Goal: Information Seeking & Learning: Learn about a topic

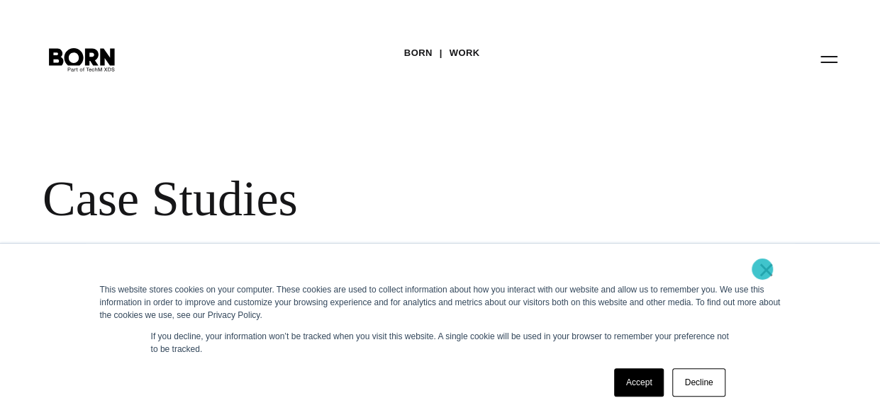
click at [762, 269] on link "×" at bounding box center [766, 270] width 17 height 13
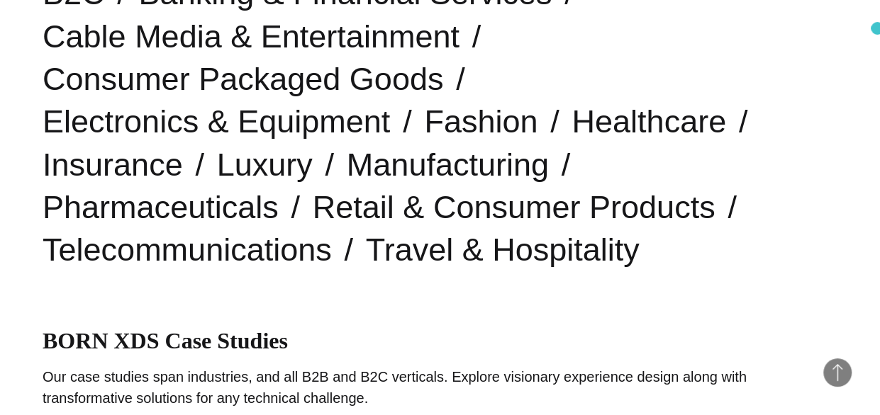
scroll to position [403, 0]
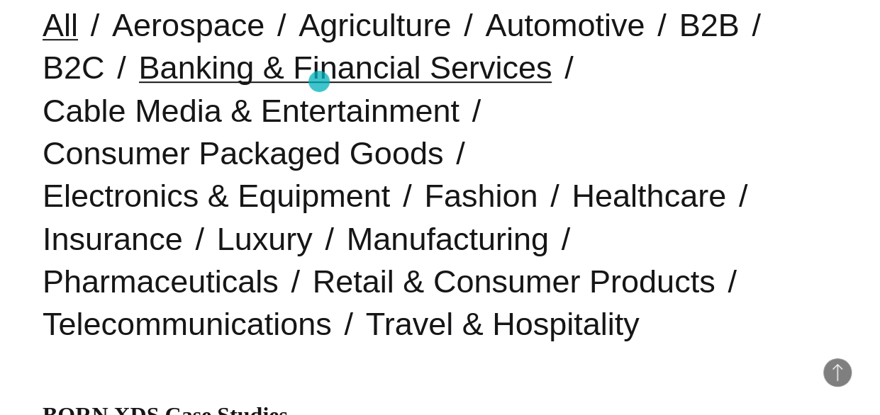
click at [319, 82] on link "Banking & Financial Services" at bounding box center [345, 68] width 413 height 36
click at [298, 74] on link "Banking & Financial Services" at bounding box center [345, 68] width 413 height 36
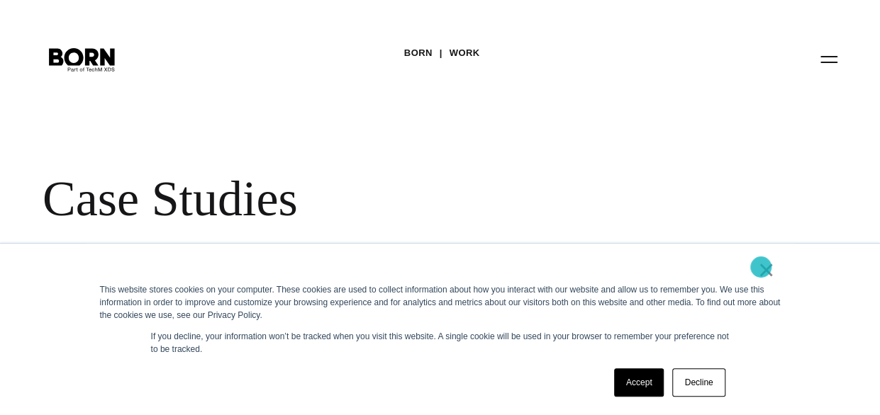
click at [761, 267] on link "×" at bounding box center [766, 270] width 17 height 13
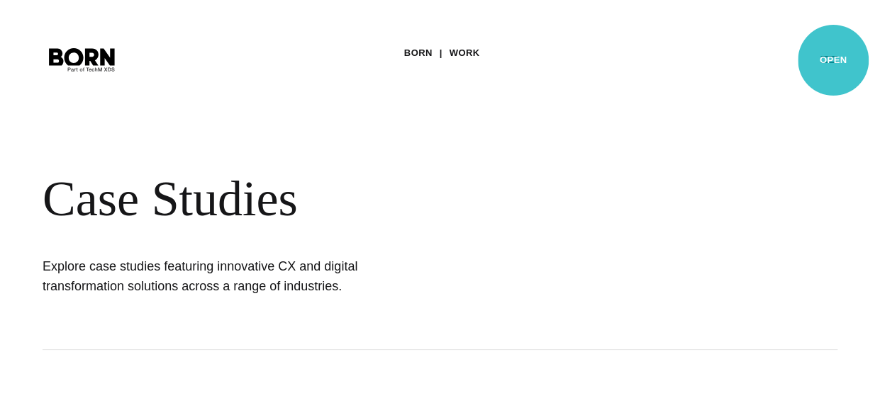
click at [833, 60] on button "Primary Menu" at bounding box center [829, 59] width 34 height 30
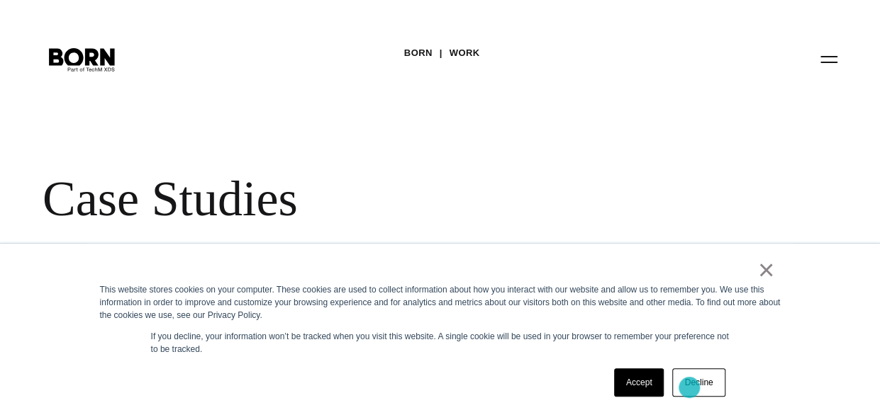
click at [689, 388] on link "Decline" at bounding box center [698, 383] width 52 height 28
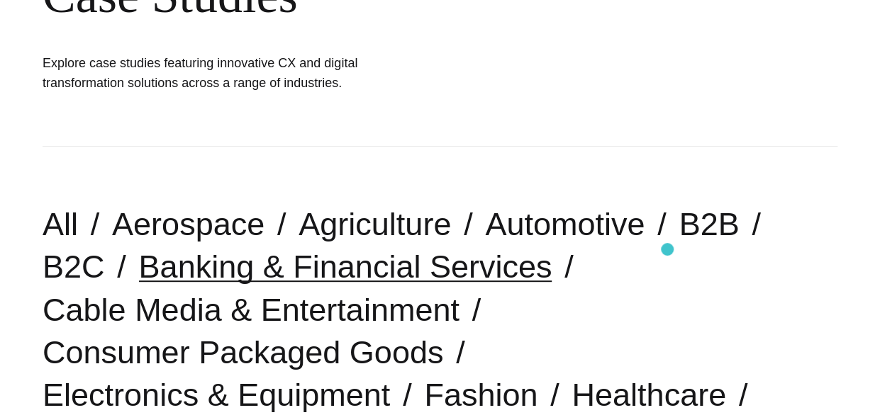
scroll to position [200, 0]
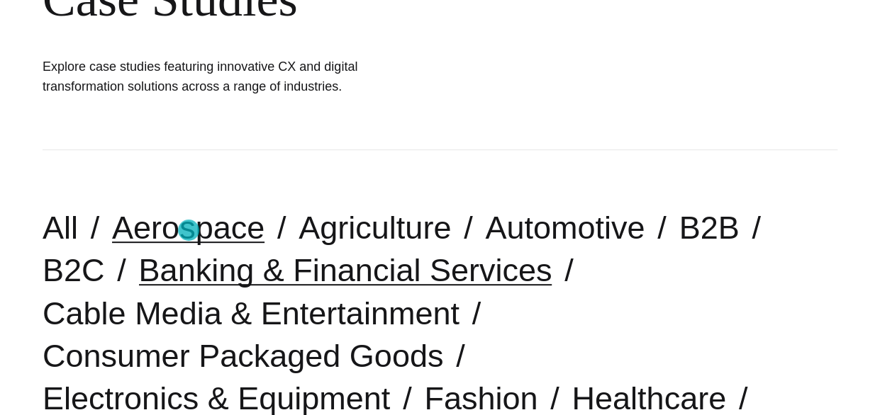
click at [189, 230] on link "Aerospace" at bounding box center [188, 228] width 152 height 36
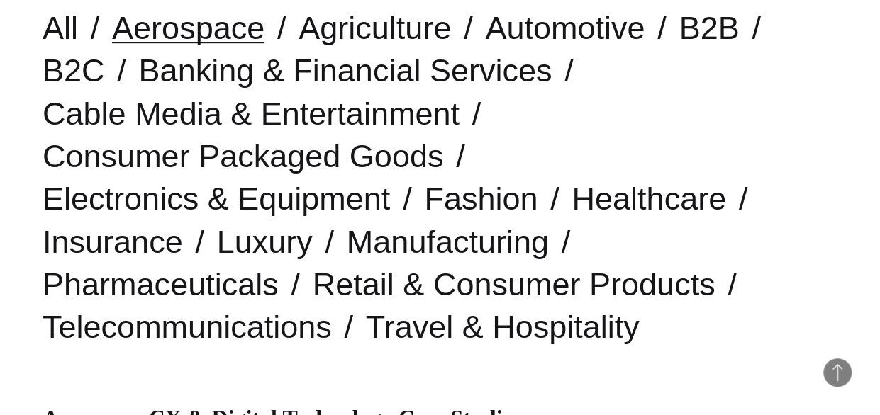
scroll to position [397, 0]
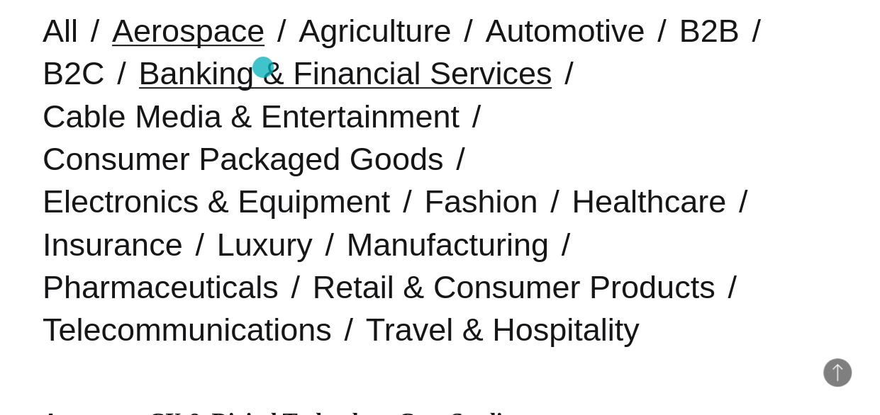
click at [263, 67] on link "Banking & Financial Services" at bounding box center [345, 73] width 413 height 36
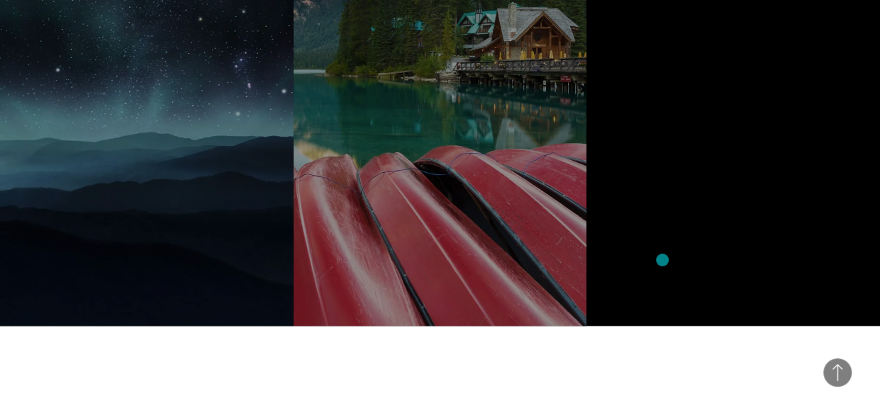
scroll to position [1134, 0]
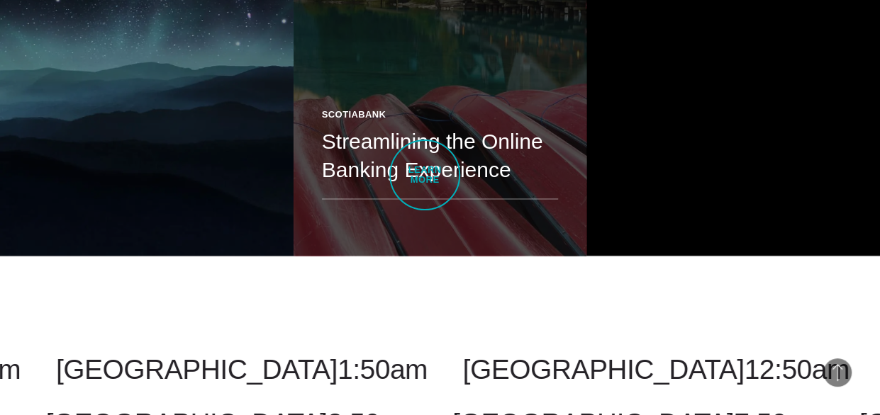
click at [425, 175] on h2 "Streamlining the Online Banking Experience" at bounding box center [440, 156] width 237 height 57
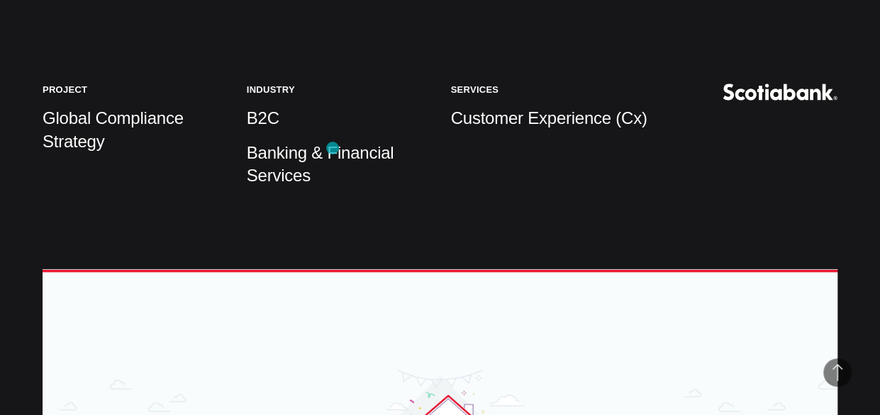
scroll to position [397, 0]
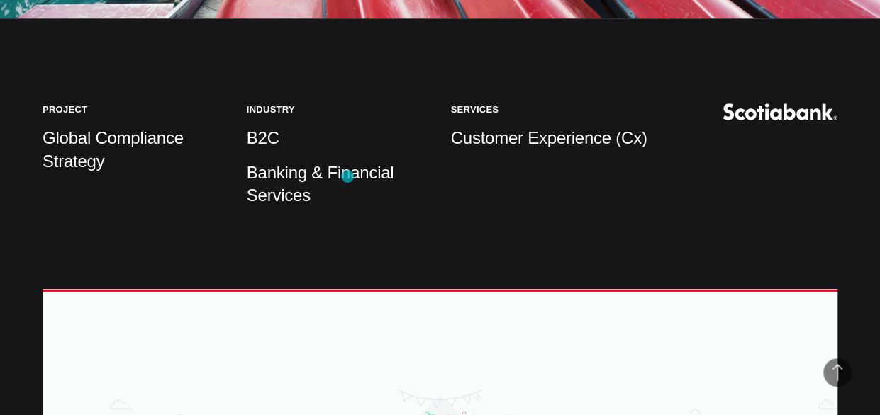
click at [347, 177] on p "Banking & Financial Services" at bounding box center [338, 184] width 183 height 45
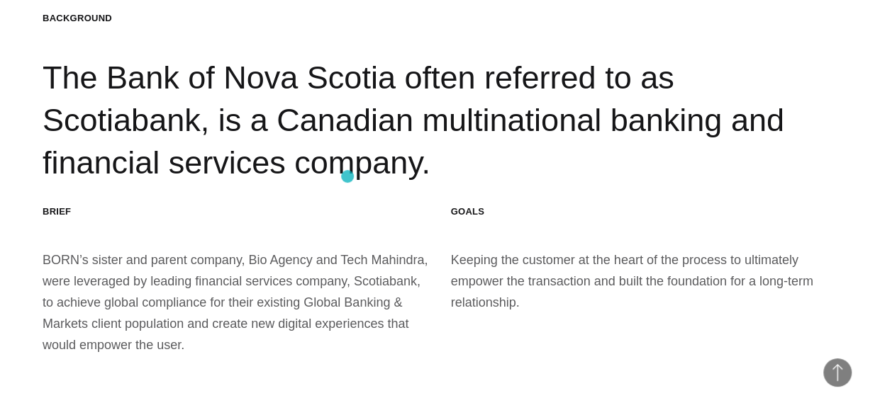
scroll to position [1276, 0]
